Goal: Navigation & Orientation: Find specific page/section

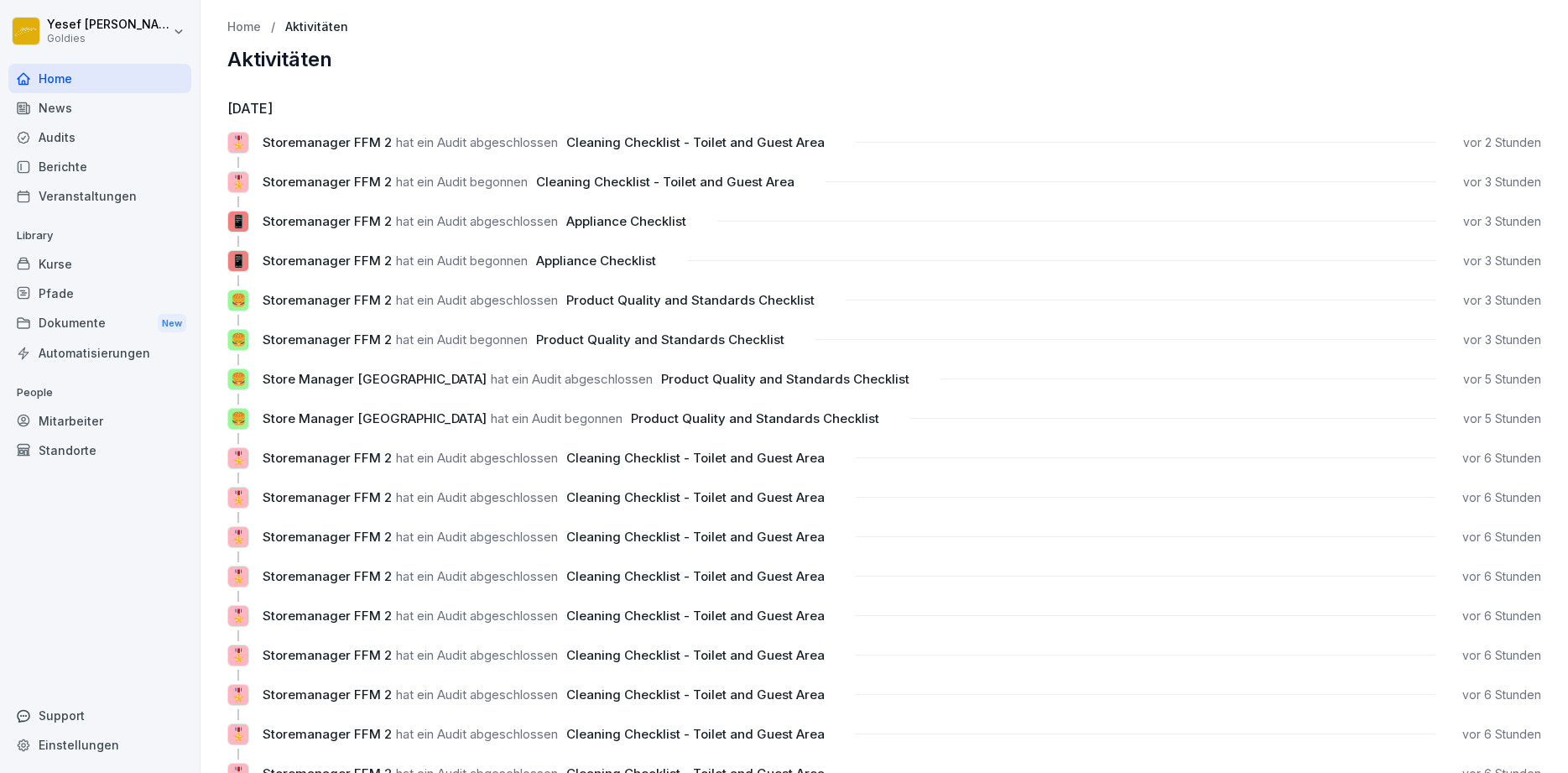
click at [53, 82] on div "Home" at bounding box center [100, 78] width 183 height 29
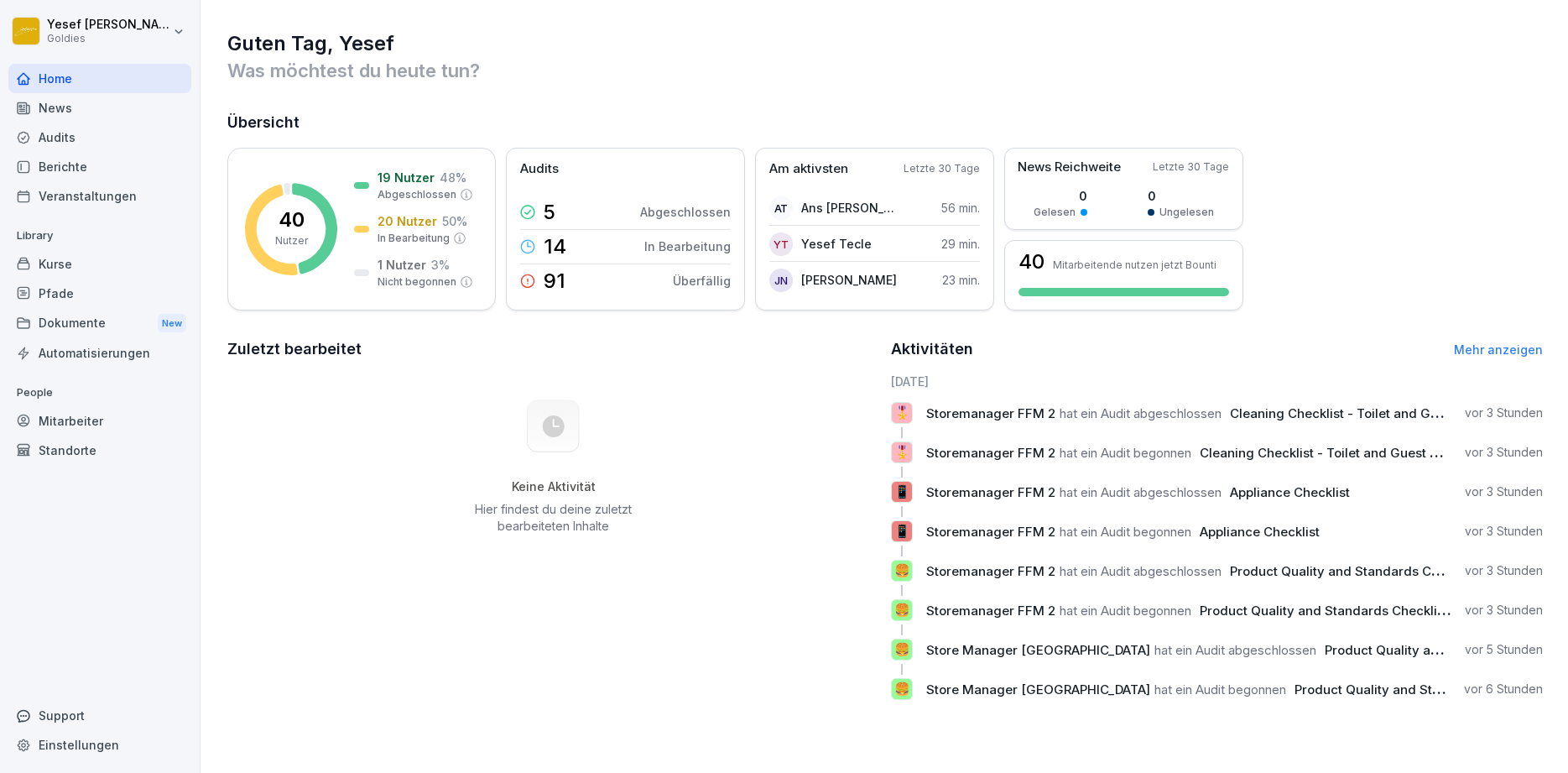
click at [81, 122] on div "Audits" at bounding box center [100, 137] width 183 height 29
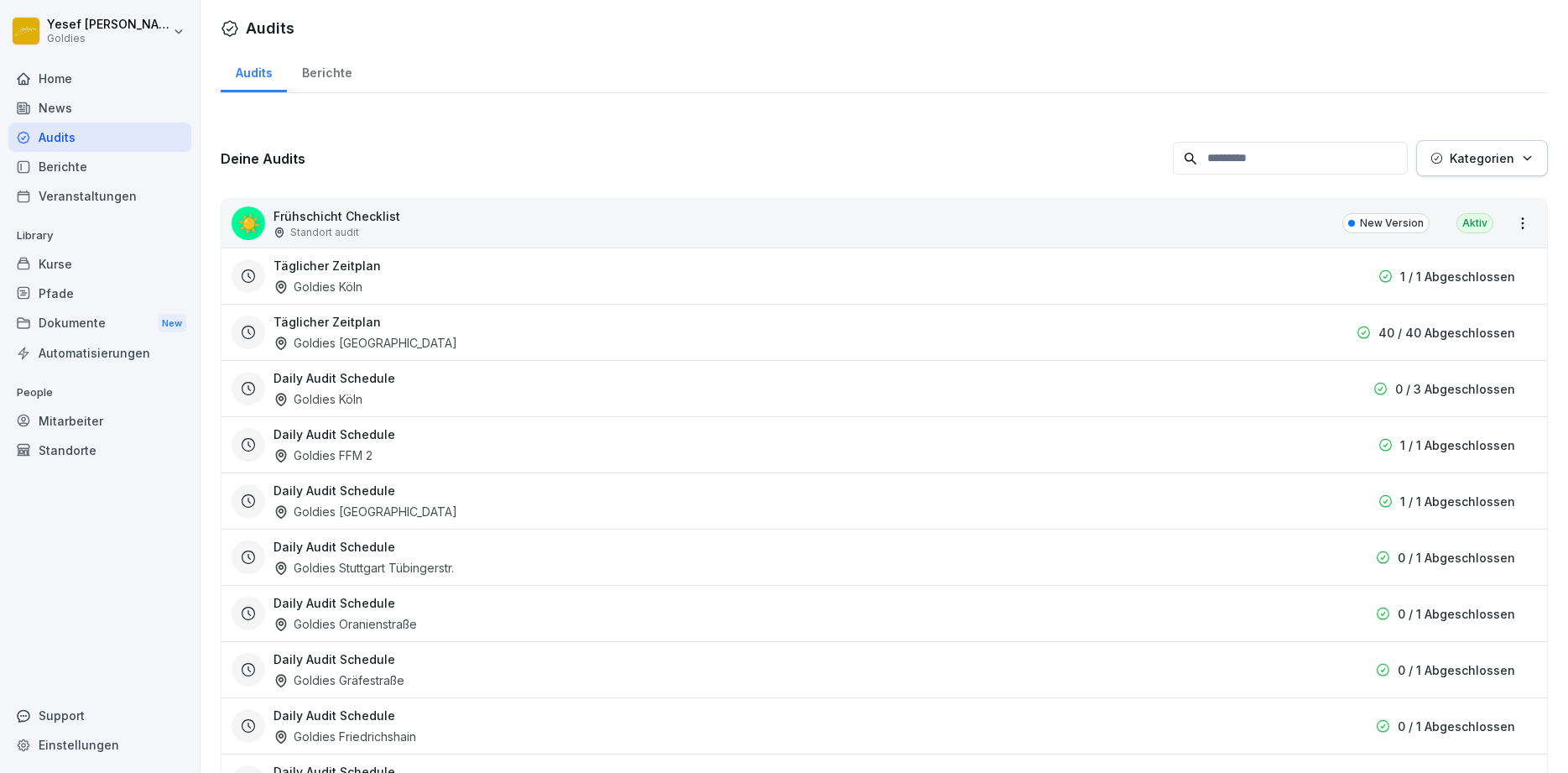
click at [349, 75] on div "Berichte" at bounding box center [327, 71] width 80 height 43
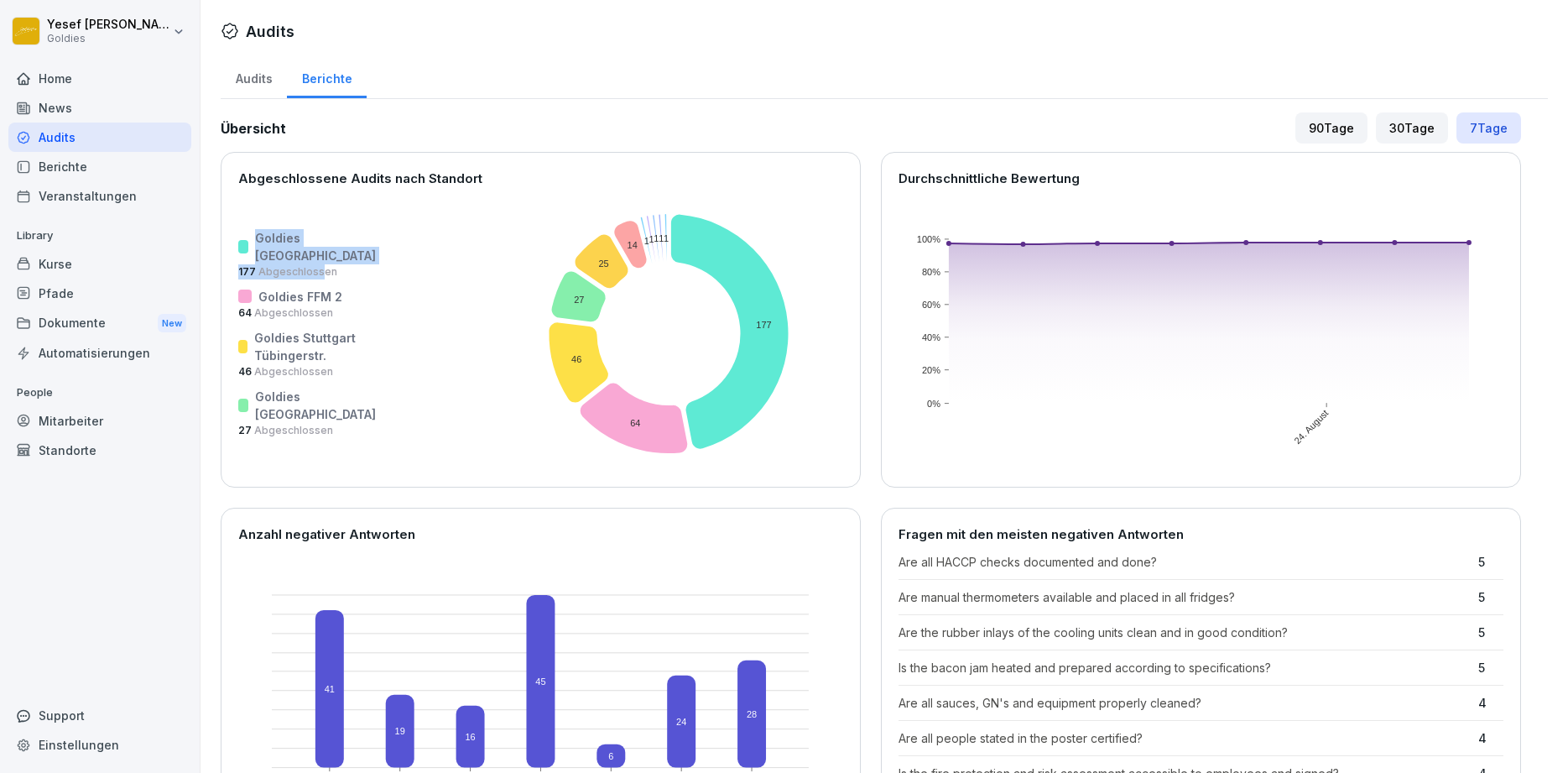
drag, startPoint x: 251, startPoint y: 227, endPoint x: 388, endPoint y: 265, distance: 142.2
click at [388, 265] on div "Goldies Düsseldorf 177 Abgeschlossen Goldies FFM 2 64 Abgeschlossen Goldies Stu…" at bounding box center [541, 334] width 605 height 274
click at [388, 295] on rect at bounding box center [686, 334] width 597 height 274
drag, startPoint x: 248, startPoint y: 272, endPoint x: 450, endPoint y: 383, distance: 230.5
click at [450, 383] on div "Goldies Düsseldorf 177 Abgeschlossen Goldies FFM 2 64 Abgeschlossen Goldies Stu…" at bounding box center [541, 334] width 605 height 274
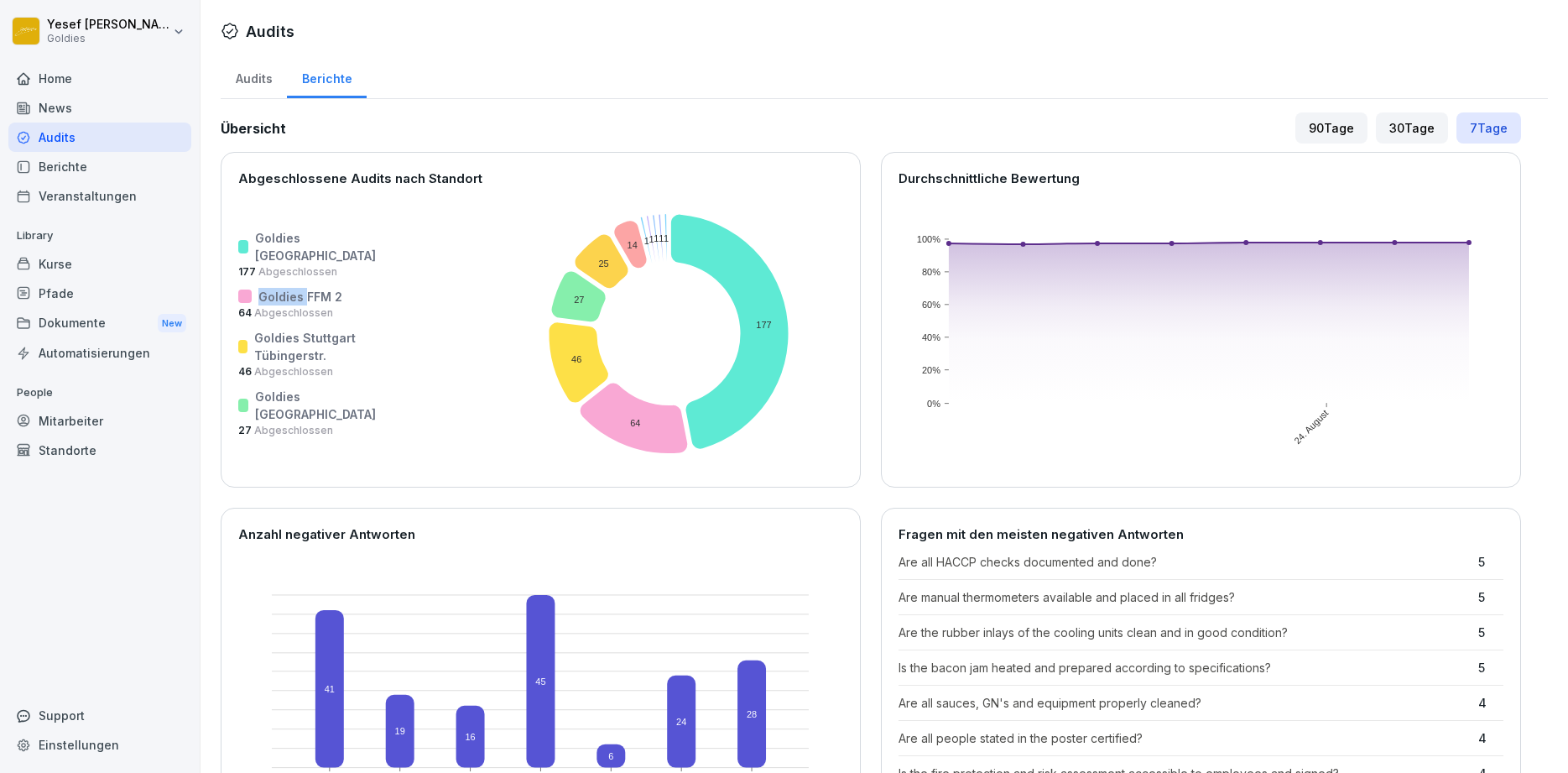
click at [441, 382] on rect at bounding box center [686, 334] width 597 height 274
click at [319, 288] on p "Goldies FFM 2" at bounding box center [300, 296] width 84 height 17
drag, startPoint x: 228, startPoint y: 411, endPoint x: 381, endPoint y: 464, distance: 161.9
click at [381, 464] on div "Abgeschlossene Audits nach Standort [GEOGRAPHIC_DATA] [GEOGRAPHIC_DATA] 177 Abg…" at bounding box center [540, 320] width 640 height 336
click at [440, 456] on rect at bounding box center [686, 334] width 597 height 274
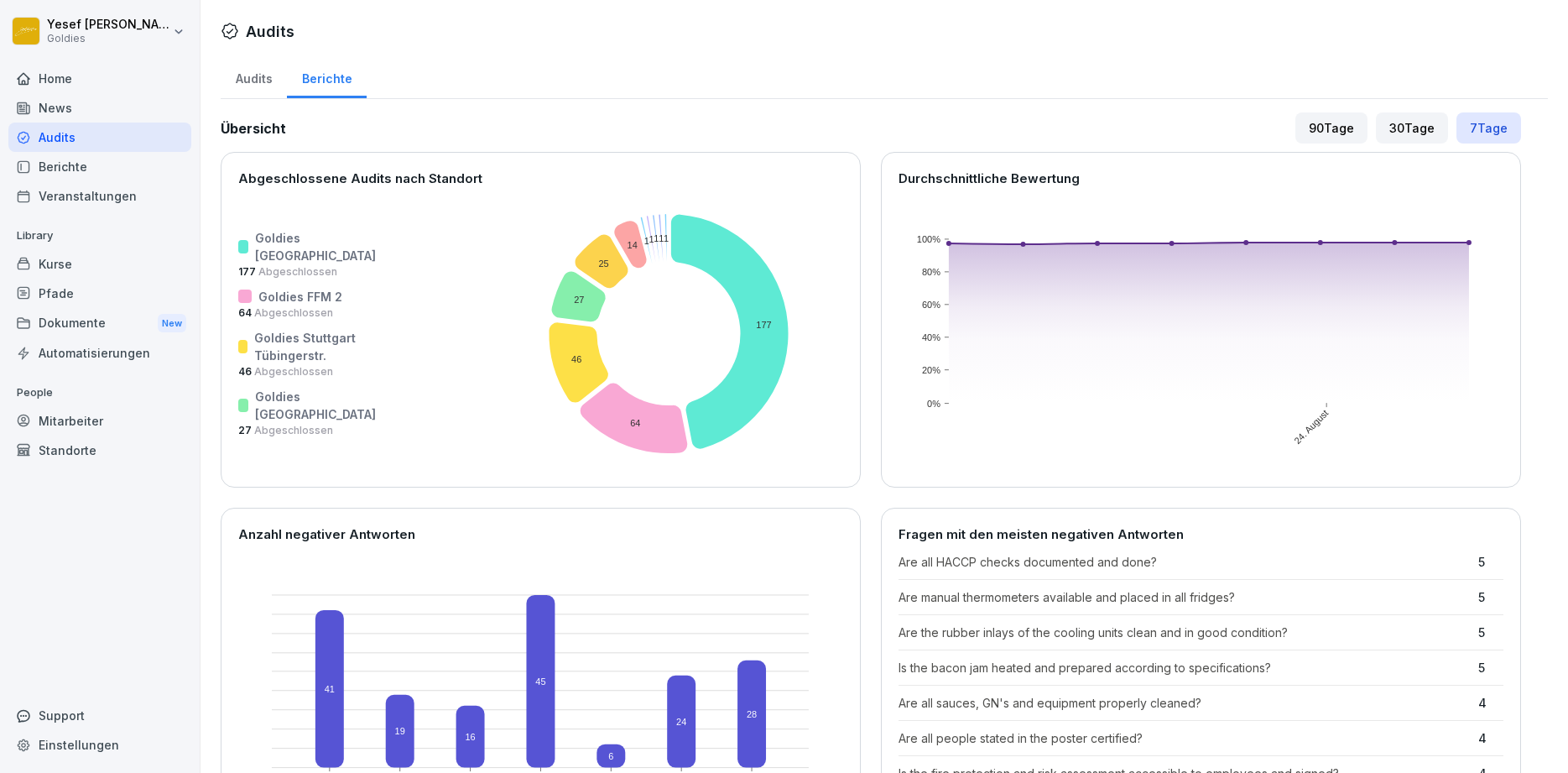
click at [1422, 126] on div "30 Tage" at bounding box center [1412, 128] width 72 height 31
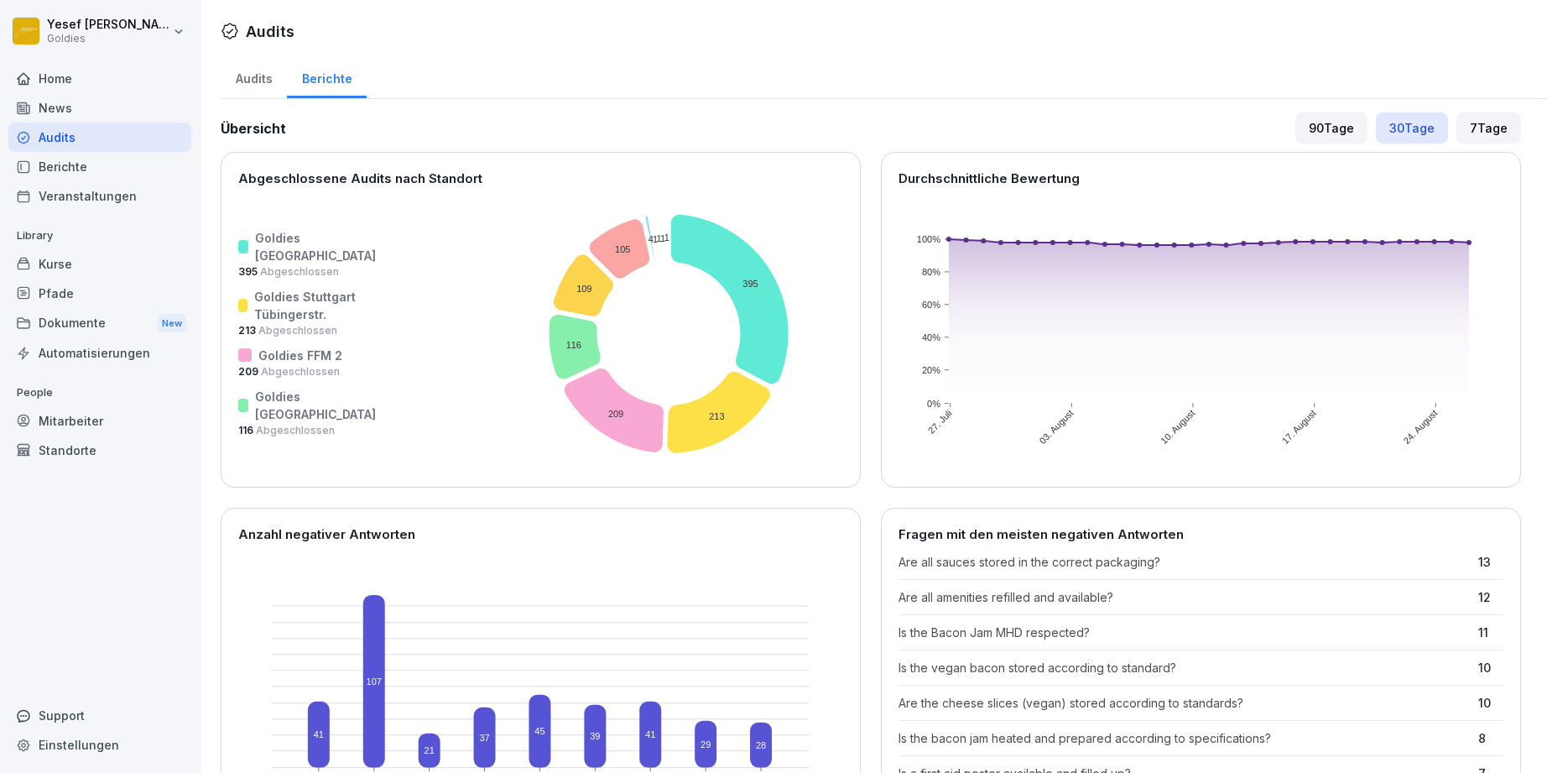
click at [1340, 128] on div "90 Tage" at bounding box center [1332, 128] width 72 height 31
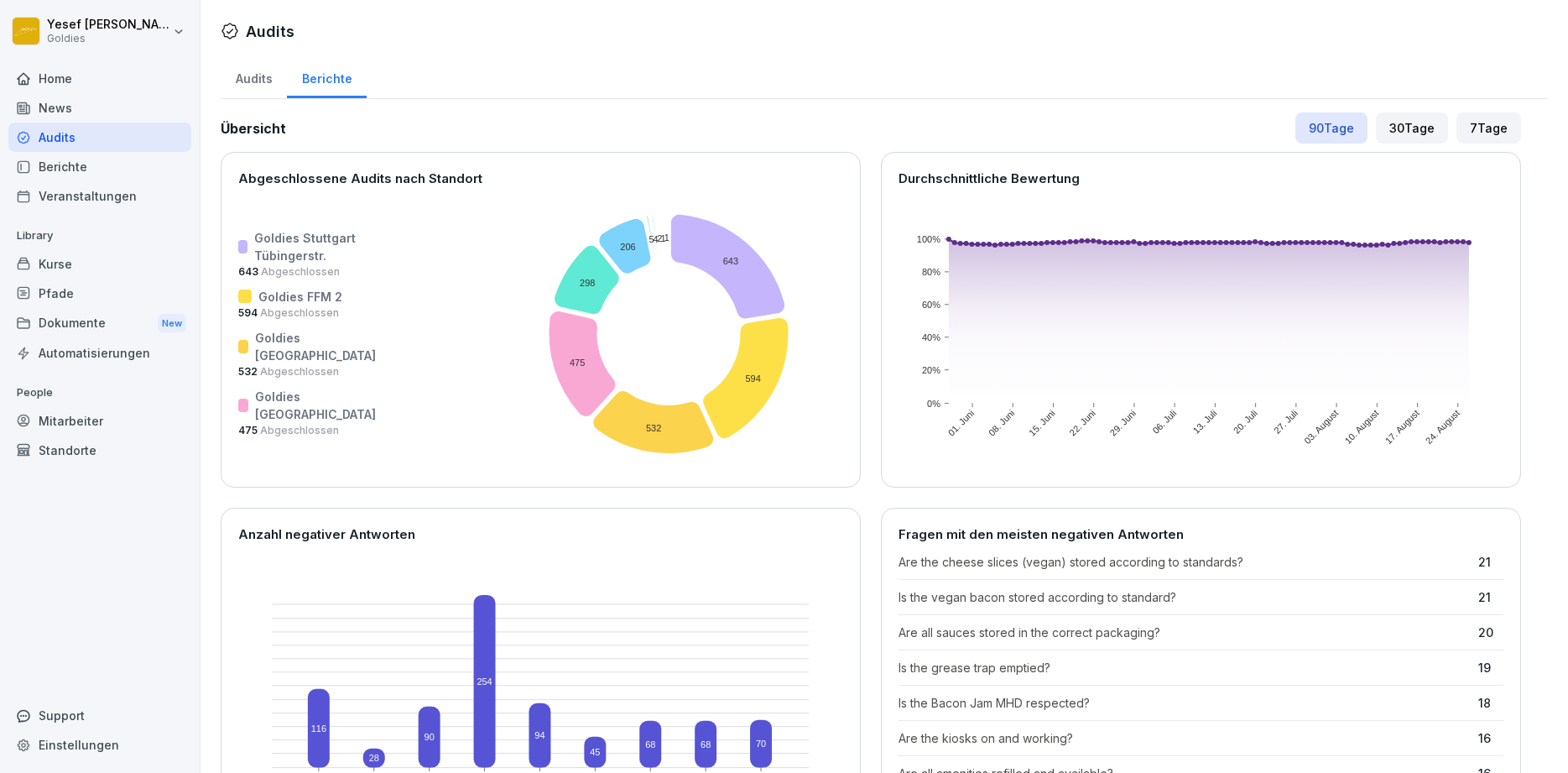
click at [284, 288] on p "Goldies FFM 2" at bounding box center [300, 296] width 84 height 17
click at [289, 229] on p "Goldies Stuttgart Tübingerstr." at bounding box center [316, 246] width 125 height 35
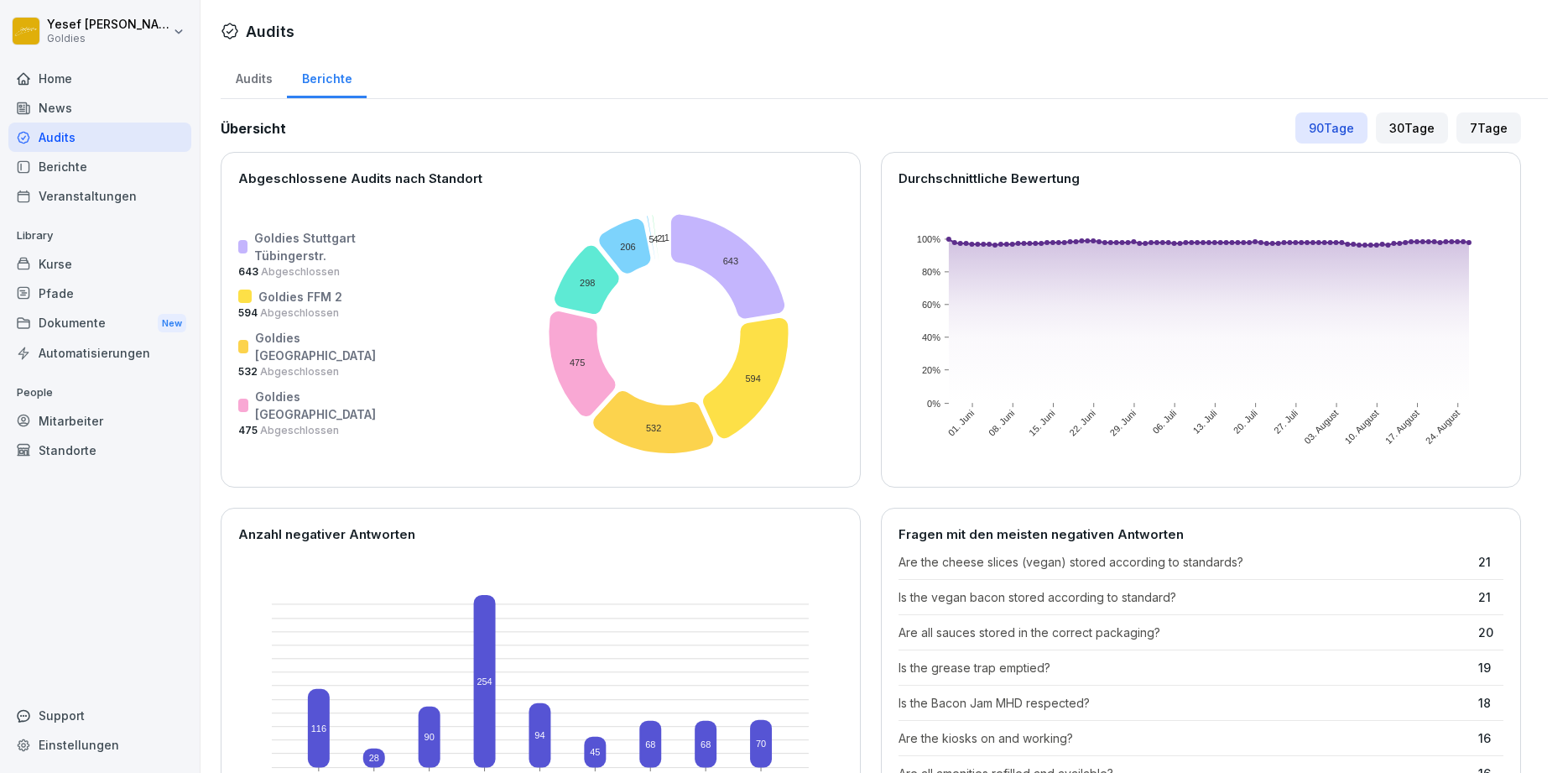
click at [289, 229] on p "Goldies Stuttgart Tübingerstr." at bounding box center [316, 246] width 125 height 35
click at [313, 377] on span "Abgeschlossen" at bounding box center [298, 371] width 81 height 13
click at [312, 377] on span "Abgeschlossen" at bounding box center [298, 371] width 81 height 13
click at [304, 423] on p "Goldies [GEOGRAPHIC_DATA]" at bounding box center [317, 405] width 124 height 35
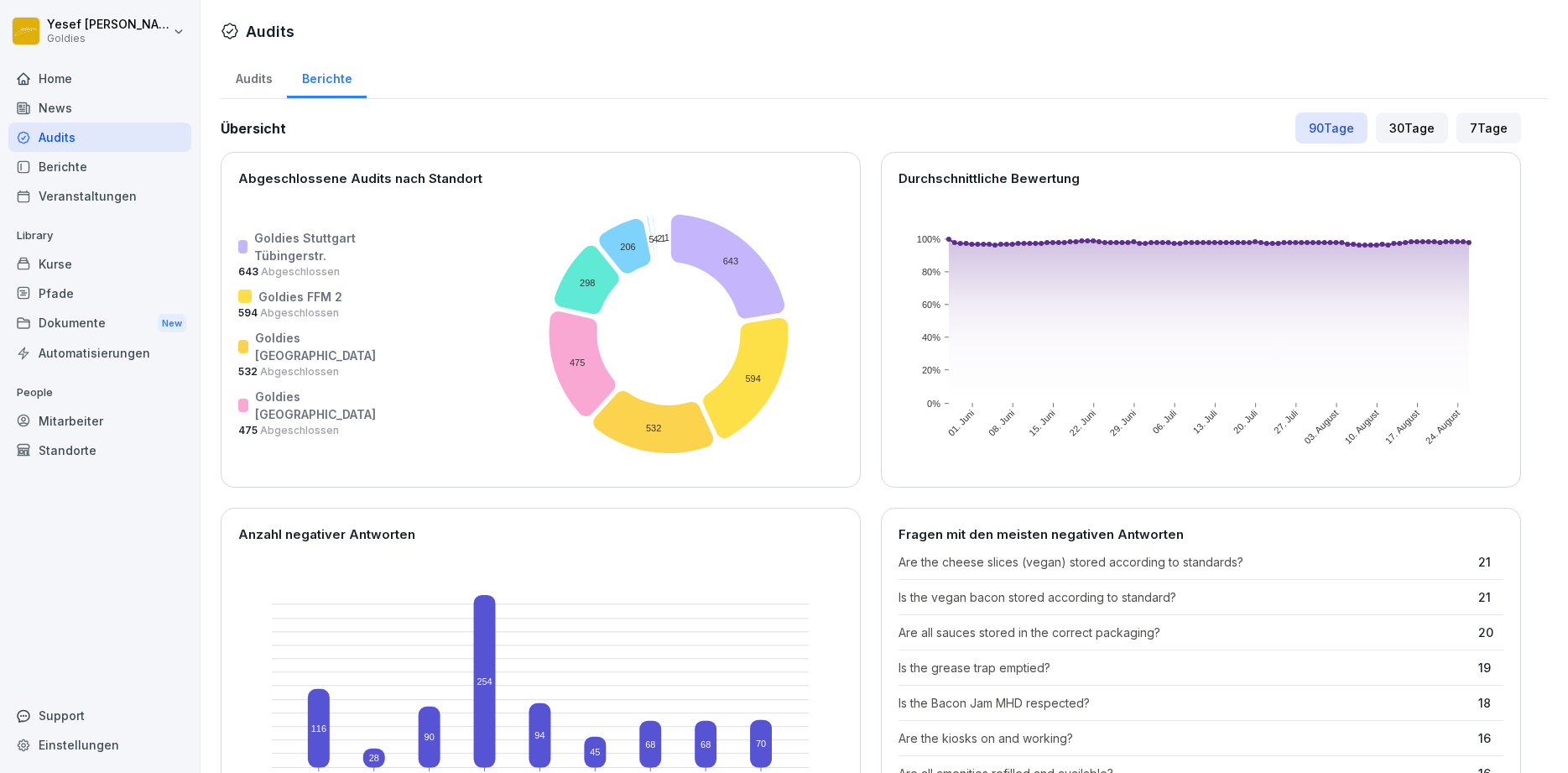
click at [1428, 138] on div "30 Tage" at bounding box center [1412, 128] width 72 height 31
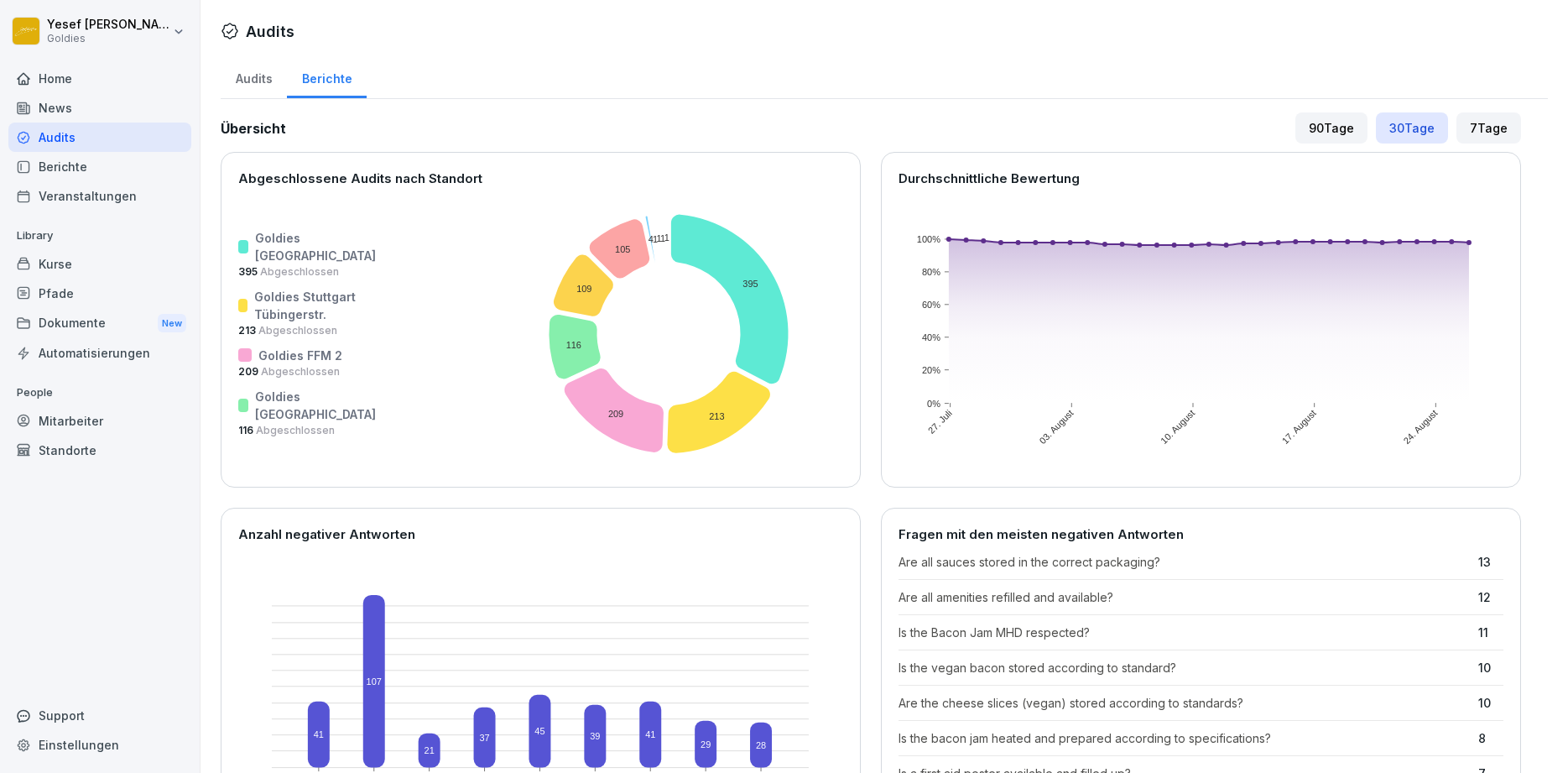
click at [339, 361] on div "Goldies Düsseldorf 395 Abgeschlossen Goldies Stuttgart [STREET_ADDRESS] Goldies…" at bounding box center [541, 334] width 605 height 274
click at [1509, 132] on div "7 Tage" at bounding box center [1489, 128] width 65 height 31
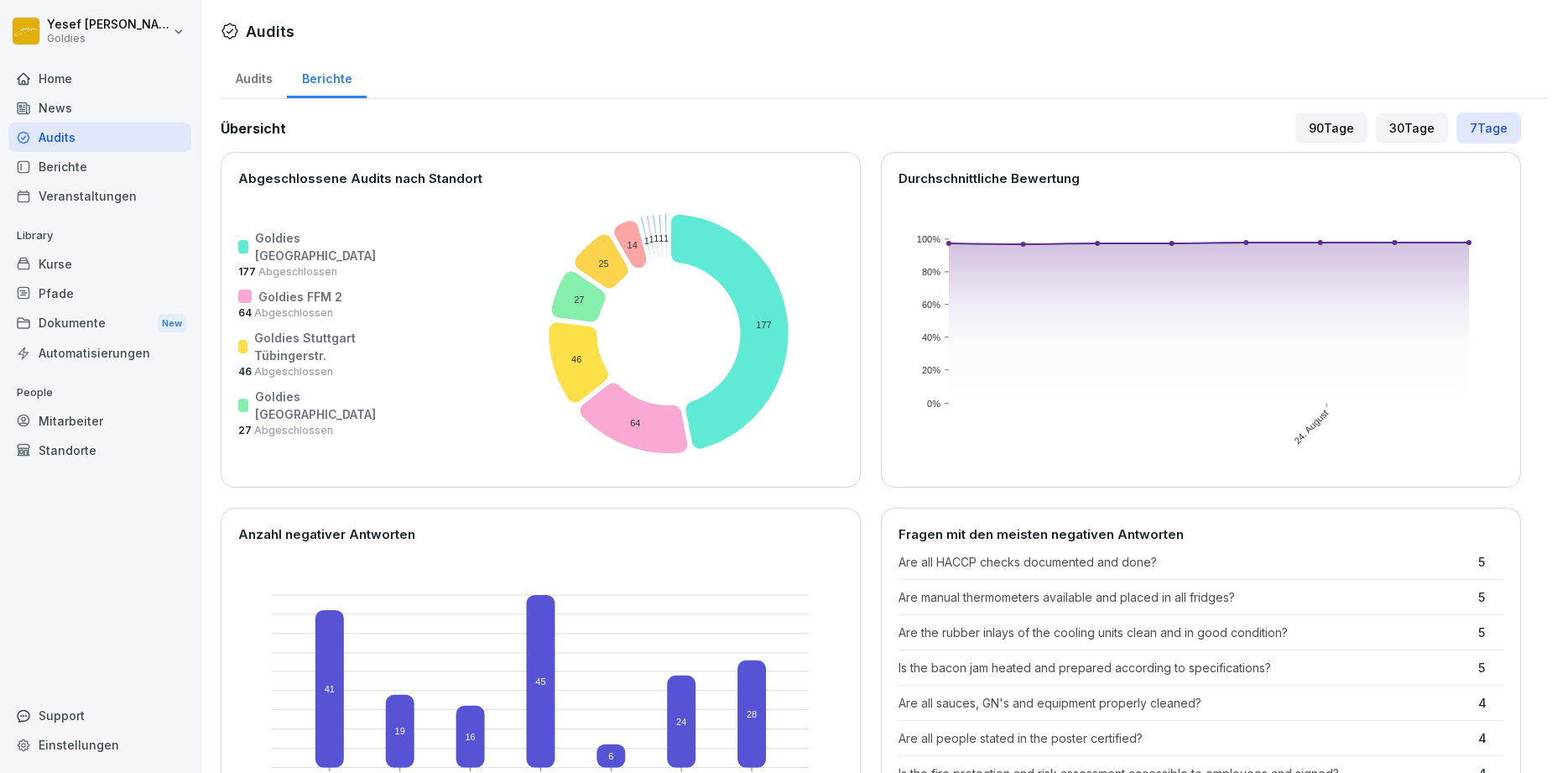
click at [99, 210] on div "Veranstaltungen" at bounding box center [100, 196] width 183 height 29
